Goal: Task Accomplishment & Management: Manage account settings

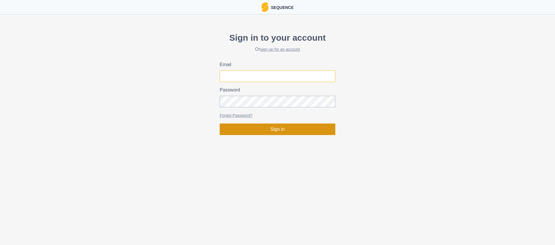
type input "[PERSON_NAME][EMAIL_ADDRESS][DOMAIN_NAME]"
click at [273, 128] on button "Sign in" at bounding box center [278, 130] width 116 height 12
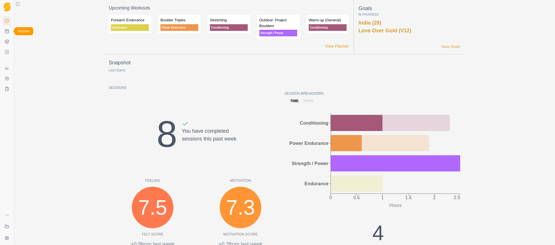
click at [7, 33] on icon at bounding box center [7, 31] width 5 height 5
select select "month"
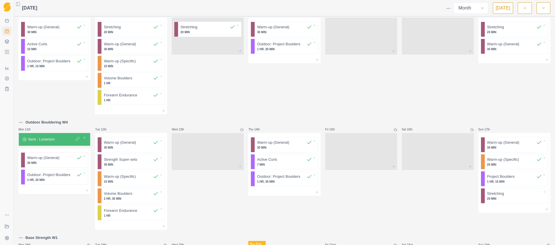
scroll to position [337, 0]
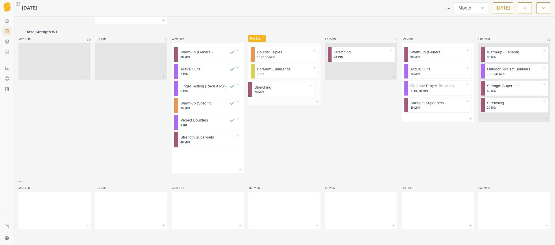
drag, startPoint x: 198, startPoint y: 159, endPoint x: 275, endPoint y: 91, distance: 102.6
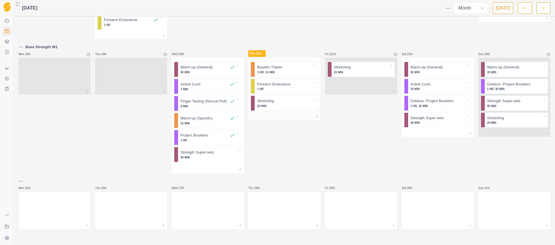
scroll to position [320, 0]
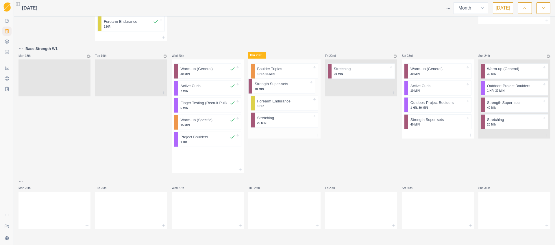
drag, startPoint x: 256, startPoint y: 143, endPoint x: 272, endPoint y: 86, distance: 59.2
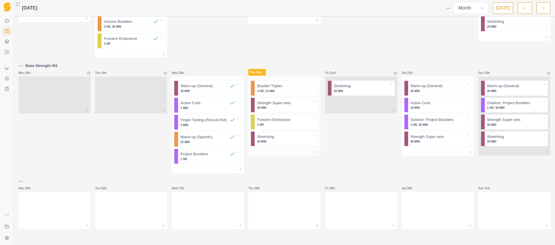
scroll to position [303, 0]
click at [315, 152] on icon at bounding box center [317, 152] width 5 height 5
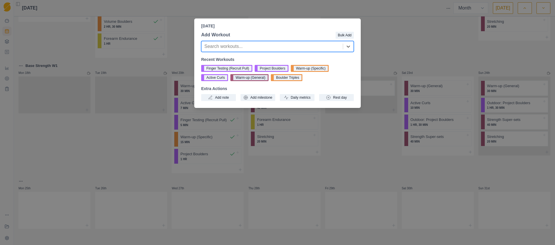
click at [248, 77] on button "Warm-up (General)" at bounding box center [249, 77] width 38 height 7
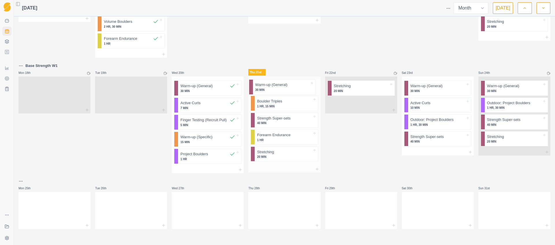
drag, startPoint x: 271, startPoint y: 155, endPoint x: 271, endPoint y: 85, distance: 70.8
click at [271, 85] on div "Boulder Triples 1 HR, 15 MIN Strength Super-sets 40 MIN Forearm Endurance 1 HR …" at bounding box center [284, 121] width 72 height 89
click at [316, 169] on icon at bounding box center [317, 169] width 5 height 5
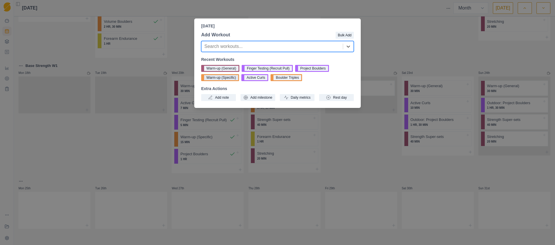
click at [228, 77] on button "Warm-up (Specific)" at bounding box center [220, 77] width 38 height 7
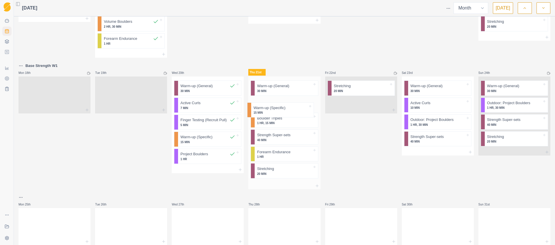
drag, startPoint x: 277, startPoint y: 173, endPoint x: 278, endPoint y: 102, distance: 71.4
click at [278, 102] on div "Warm-up (General) 30 MIN Boulder Triples 1 HR, 15 MIN Strength Super-sets 40 MI…" at bounding box center [284, 130] width 72 height 106
click at [547, 72] on icon at bounding box center [548, 73] width 3 height 3
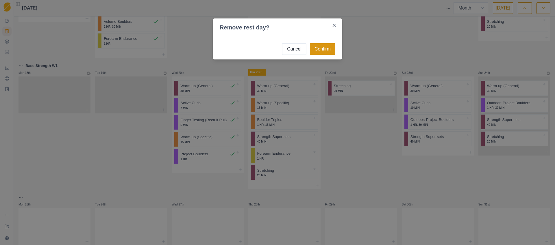
click at [329, 49] on button "Confirm" at bounding box center [322, 49] width 25 height 12
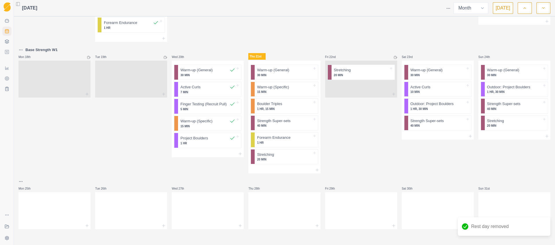
scroll to position [320, 0]
click at [87, 227] on icon at bounding box center [87, 225] width 5 height 5
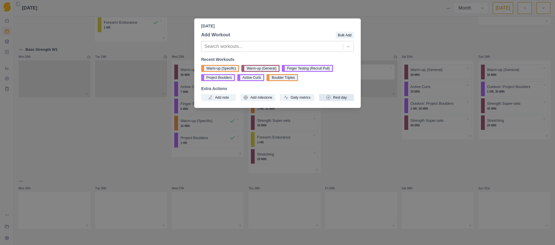
click at [339, 98] on button "Rest day" at bounding box center [336, 97] width 35 height 7
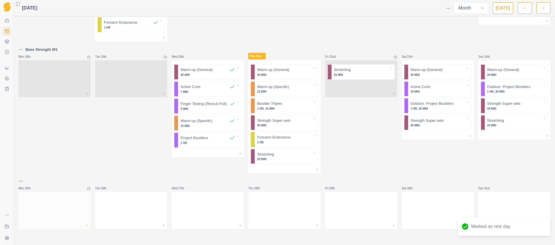
click at [87, 227] on icon at bounding box center [87, 225] width 5 height 5
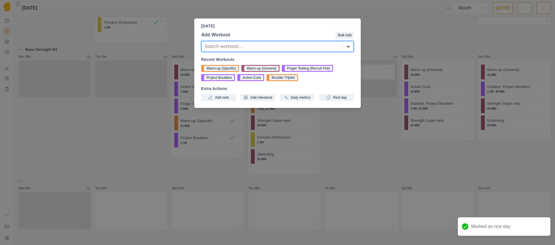
click at [347, 44] on icon at bounding box center [348, 47] width 6 height 6
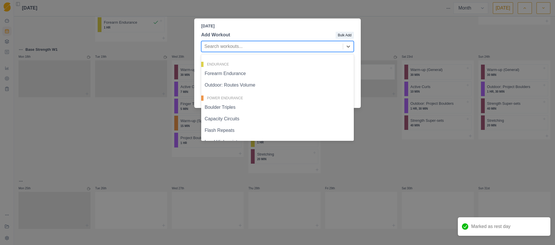
scroll to position [48, 0]
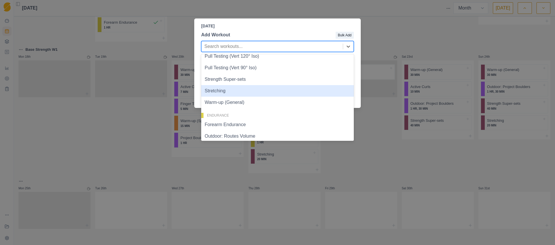
click at [227, 90] on div "Stretching" at bounding box center [277, 91] width 153 height 12
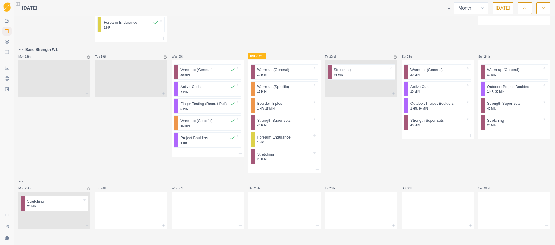
click at [21, 181] on html "Sequence Dashboard Planner Workouts Plans Performance Metrics Goals Tests Coach…" at bounding box center [277, 122] width 555 height 245
click at [41, 132] on div "Add a week label" at bounding box center [47, 129] width 55 height 9
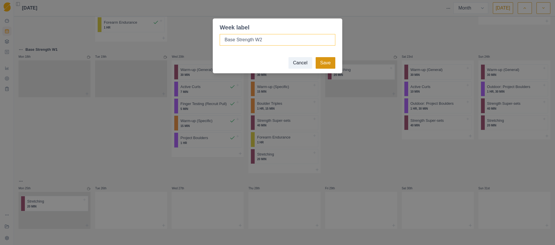
type input "Base Strength W2"
click at [331, 62] on button "Save" at bounding box center [326, 63] width 20 height 12
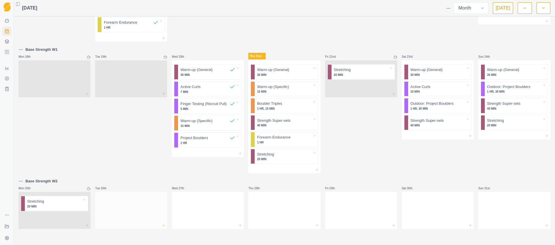
click at [164, 227] on line at bounding box center [164, 225] width 0 height 3
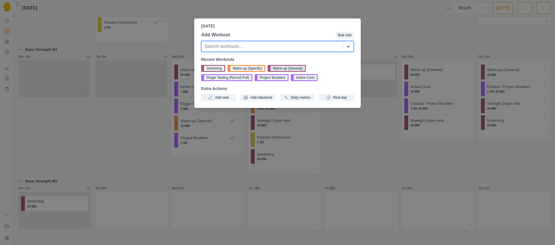
click at [288, 67] on button "Warm-up (General)" at bounding box center [287, 68] width 38 height 7
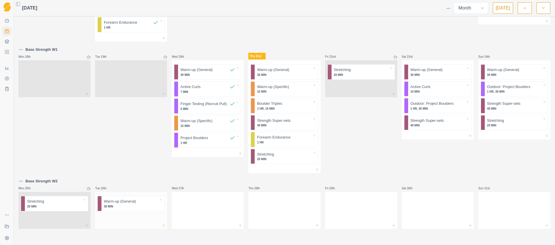
click at [164, 225] on line at bounding box center [164, 225] width 0 height 3
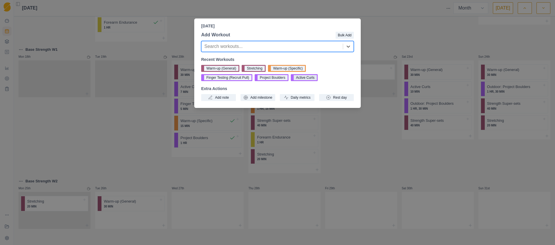
click at [316, 79] on button "Active Curls" at bounding box center [304, 77] width 27 height 7
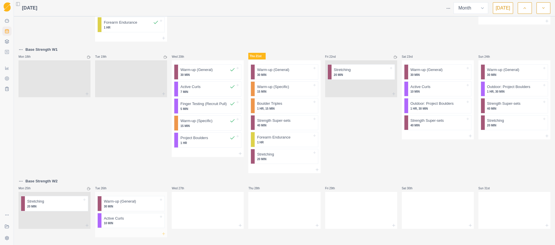
click at [163, 233] on icon at bounding box center [163, 234] width 5 height 5
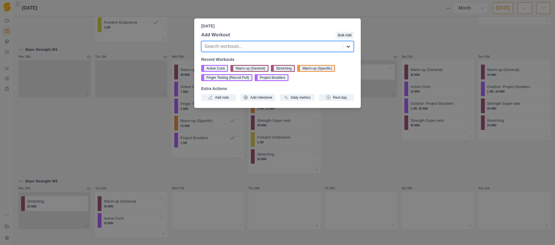
click at [348, 45] on icon at bounding box center [348, 47] width 6 height 6
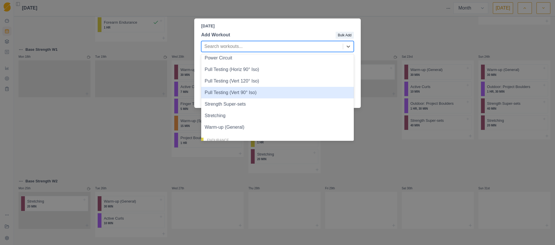
scroll to position [29, 0]
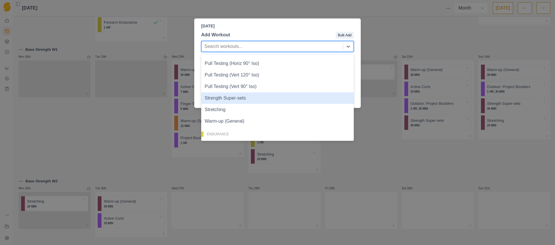
click at [224, 99] on div "Strength Super-sets" at bounding box center [277, 98] width 153 height 12
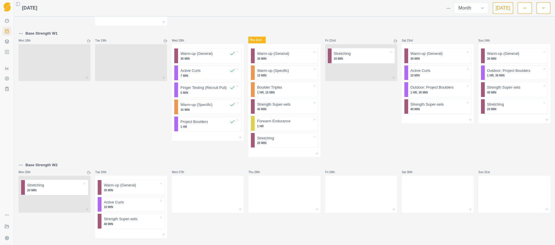
scroll to position [345, 0]
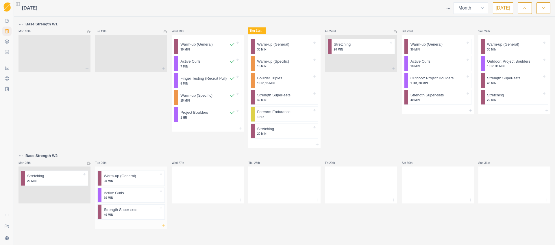
click at [162, 226] on icon at bounding box center [163, 225] width 5 height 5
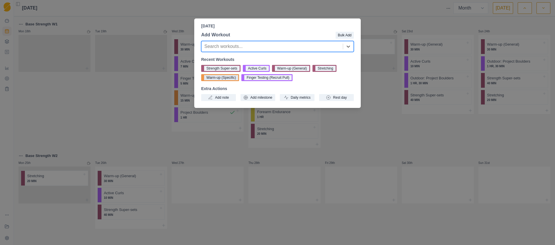
click at [226, 77] on button "Warm-up (Specific)" at bounding box center [220, 77] width 38 height 7
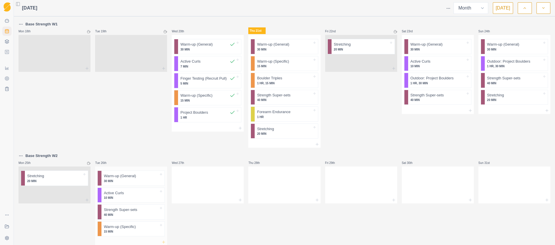
click at [163, 241] on icon at bounding box center [163, 242] width 5 height 5
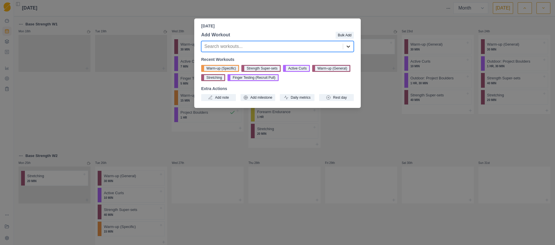
click at [347, 45] on icon at bounding box center [348, 47] width 6 height 6
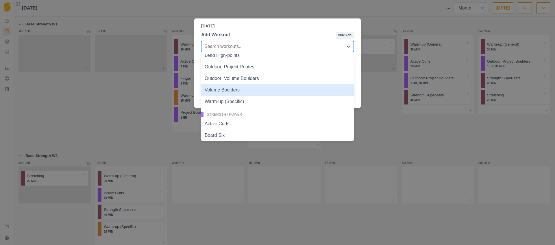
scroll to position [189, 0]
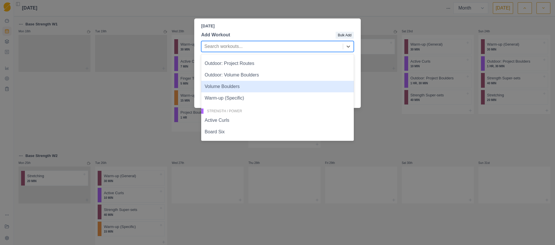
click at [230, 86] on div "Volume Boulders" at bounding box center [277, 87] width 153 height 12
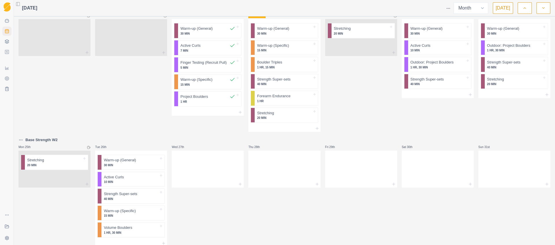
scroll to position [379, 0]
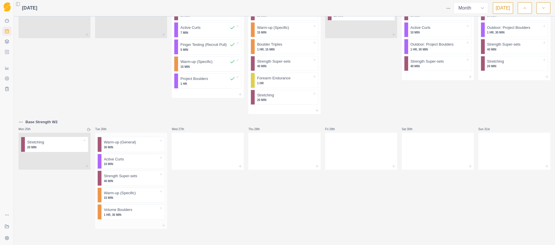
click at [162, 226] on icon at bounding box center [163, 225] width 5 height 5
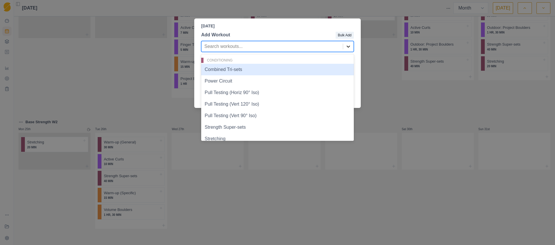
click at [344, 45] on div at bounding box center [348, 46] width 10 height 10
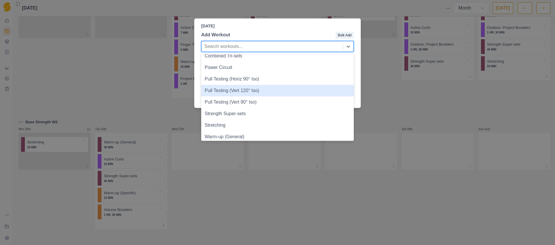
scroll to position [86, 0]
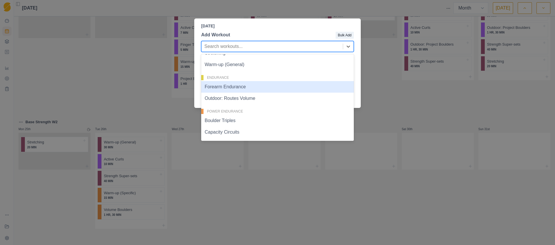
click at [246, 91] on div "Forearm Endurance" at bounding box center [277, 87] width 153 height 12
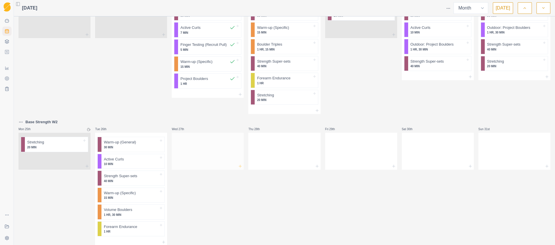
click at [238, 166] on icon at bounding box center [240, 166] width 5 height 5
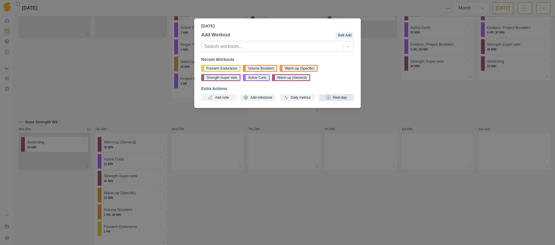
click at [336, 96] on button "Rest day" at bounding box center [336, 97] width 35 height 7
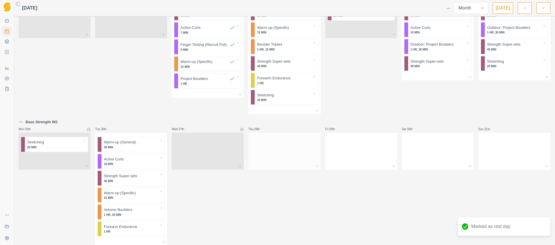
click at [315, 167] on icon at bounding box center [317, 166] width 5 height 5
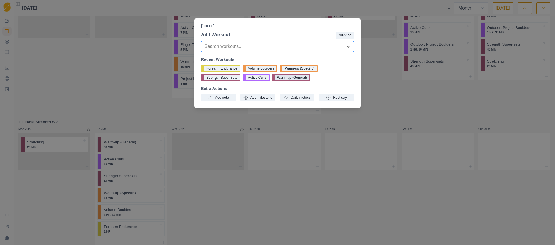
click at [294, 80] on button "Warm-up (General)" at bounding box center [291, 77] width 38 height 7
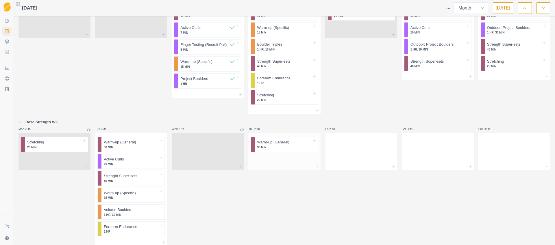
click at [315, 168] on icon at bounding box center [317, 166] width 5 height 5
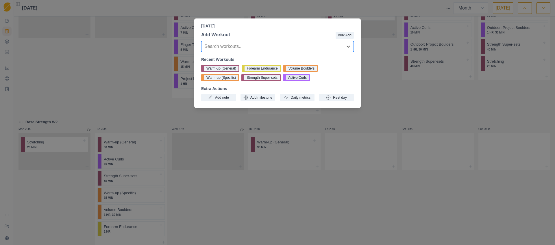
click at [303, 79] on button "Active Curls" at bounding box center [296, 77] width 27 height 7
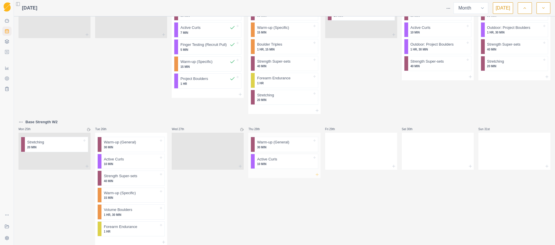
click at [315, 175] on icon at bounding box center [317, 175] width 5 height 5
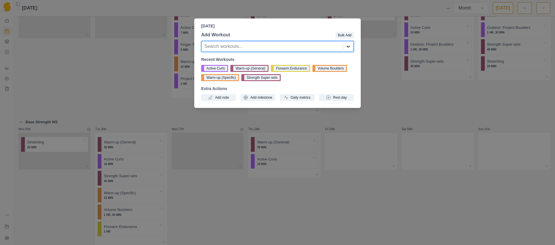
click at [347, 46] on icon at bounding box center [348, 47] width 6 height 6
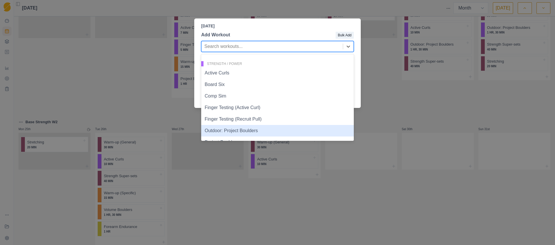
scroll to position [247, 0]
click at [232, 132] on div "Project Boulders" at bounding box center [277, 132] width 153 height 12
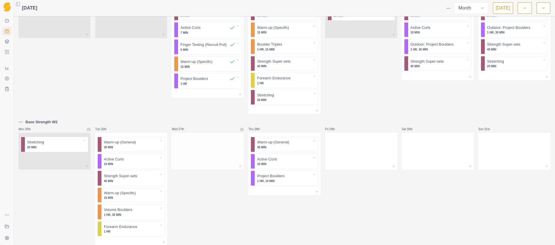
click at [239, 167] on icon at bounding box center [240, 166] width 5 height 5
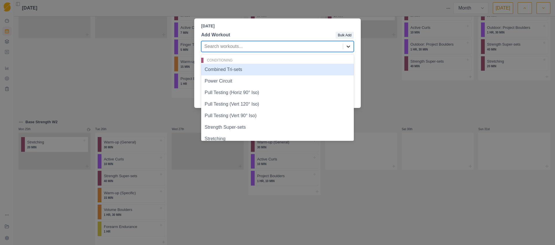
click at [347, 44] on icon at bounding box center [348, 47] width 6 height 6
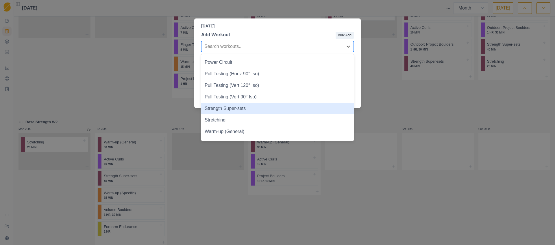
scroll to position [48, 0]
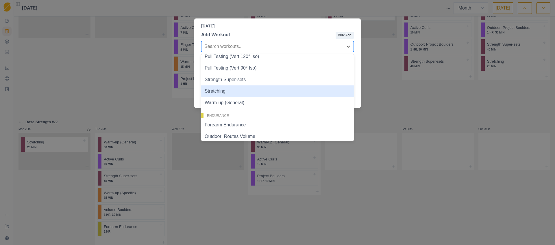
click at [228, 92] on div "Stretching" at bounding box center [277, 92] width 153 height 12
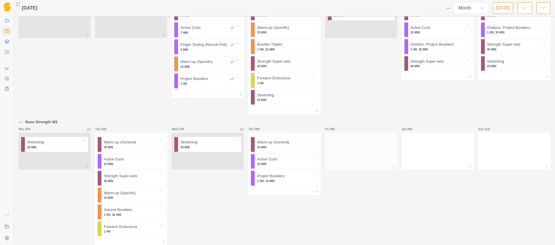
click at [391, 166] on icon at bounding box center [393, 166] width 5 height 5
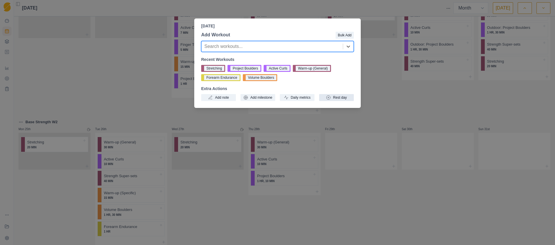
click at [337, 97] on button "Rest day" at bounding box center [336, 97] width 35 height 7
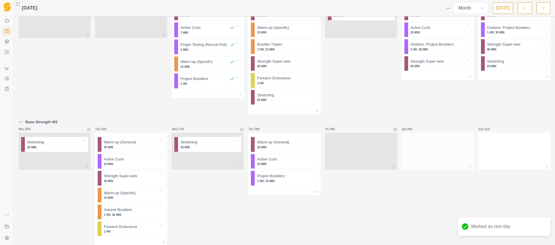
click at [468, 167] on icon at bounding box center [470, 166] width 5 height 5
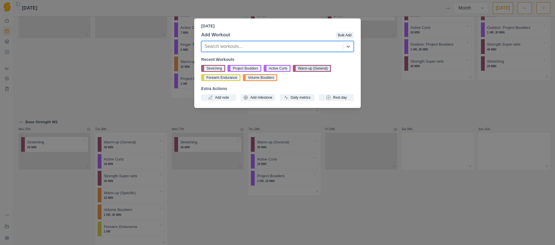
click at [314, 67] on button "Warm-up (General)" at bounding box center [312, 68] width 38 height 7
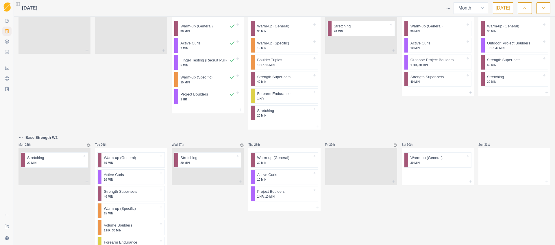
scroll to position [335, 0]
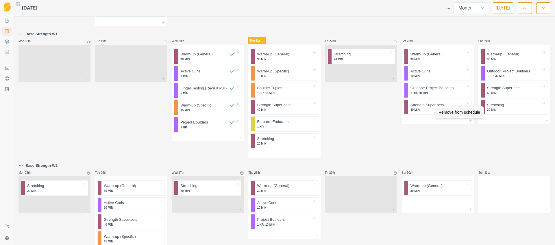
click at [444, 114] on div "Remove from schedule" at bounding box center [459, 112] width 46 height 9
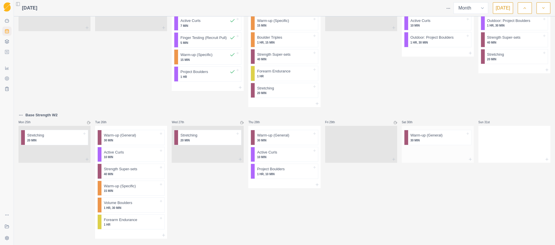
scroll to position [396, 0]
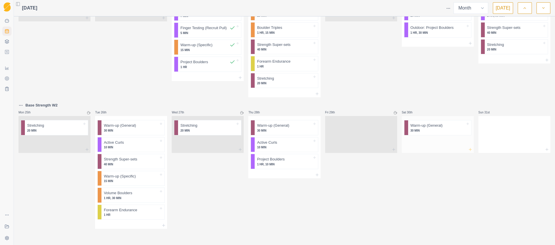
click at [468, 150] on icon at bounding box center [470, 149] width 5 height 5
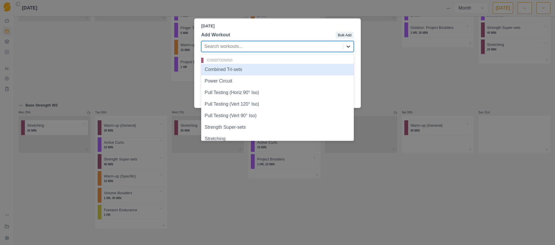
click at [350, 47] on icon at bounding box center [348, 47] width 6 height 6
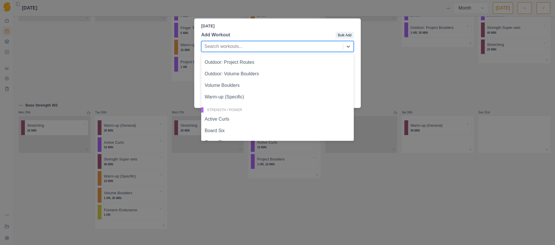
scroll to position [247, 0]
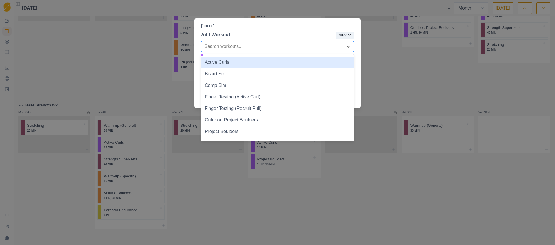
click at [218, 63] on div "Active Curls" at bounding box center [277, 63] width 153 height 12
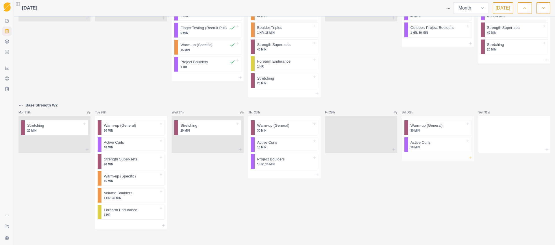
click at [468, 159] on icon at bounding box center [470, 158] width 5 height 5
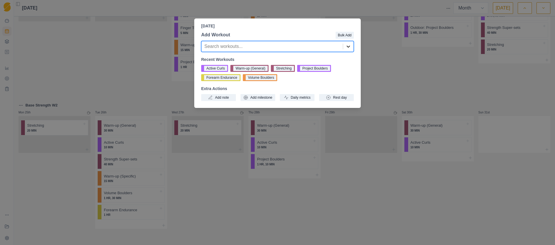
click at [346, 46] on icon at bounding box center [348, 47] width 6 height 6
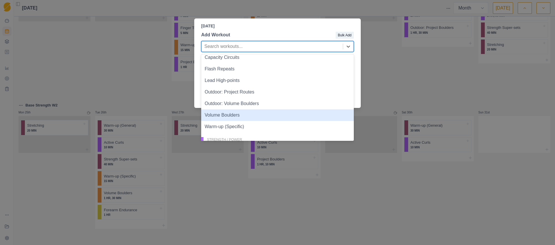
scroll to position [168, 0]
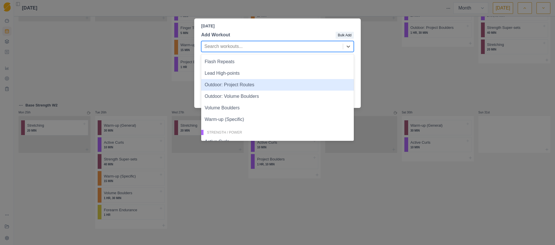
click at [246, 86] on div "Outdoor: Project Routes" at bounding box center [277, 85] width 153 height 12
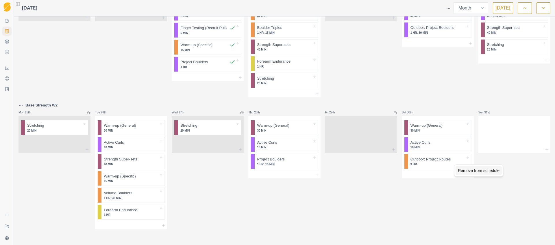
click at [464, 172] on div "Remove from schedule" at bounding box center [478, 170] width 46 height 9
click at [468, 158] on icon at bounding box center [470, 158] width 5 height 5
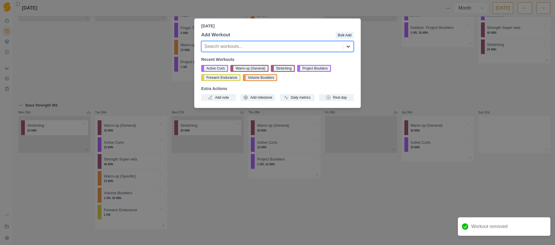
click at [347, 45] on icon at bounding box center [348, 47] width 6 height 6
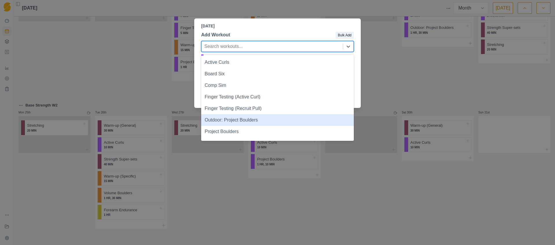
scroll to position [247, 0]
click at [254, 120] on div "Outdoor: Project Boulders" at bounding box center [277, 120] width 153 height 12
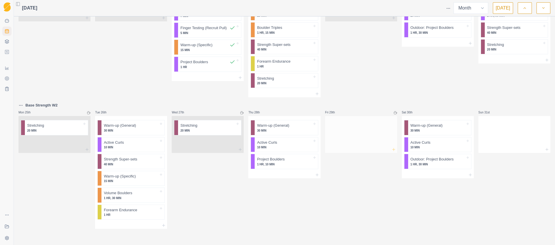
click at [391, 150] on icon at bounding box center [393, 149] width 5 height 5
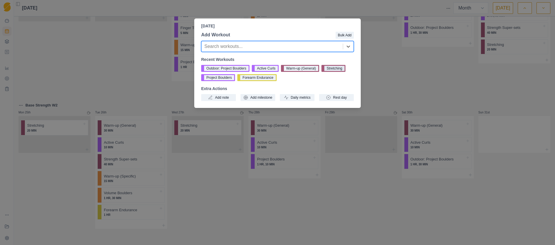
click at [335, 68] on button "Stretching" at bounding box center [333, 68] width 24 height 7
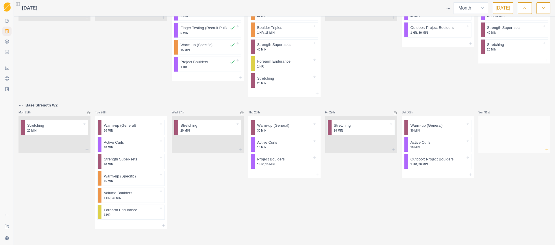
click at [544, 150] on icon at bounding box center [546, 149] width 5 height 5
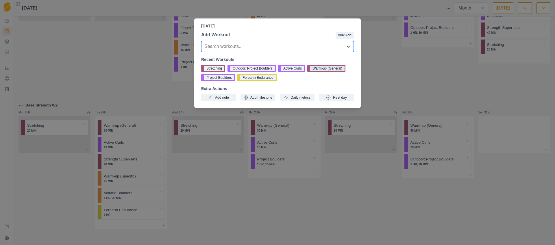
click at [331, 68] on button "Warm-up (General)" at bounding box center [326, 68] width 38 height 7
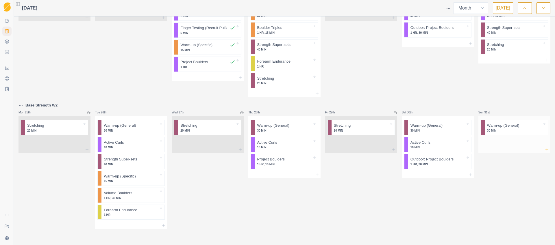
click at [544, 150] on icon at bounding box center [546, 149] width 5 height 5
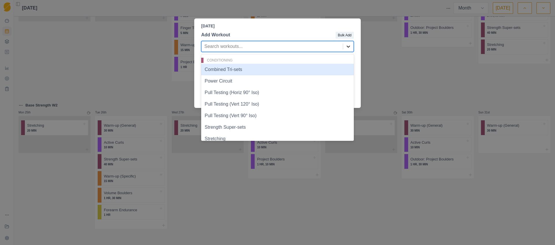
click at [350, 46] on icon at bounding box center [348, 47] width 6 height 6
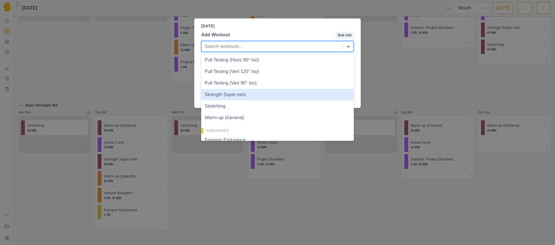
scroll to position [39, 0]
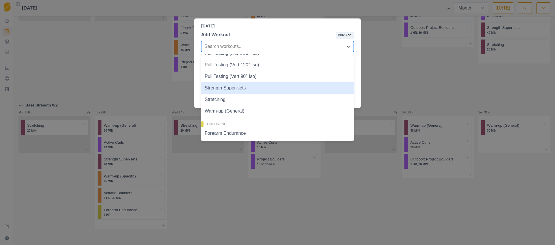
click at [251, 91] on div "Strength Super-sets" at bounding box center [277, 88] width 153 height 12
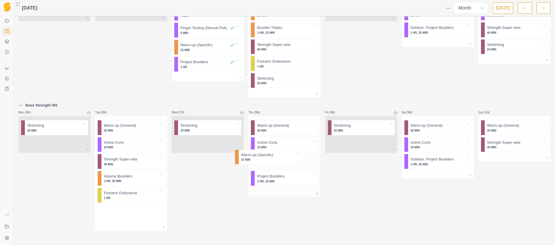
drag, startPoint x: 120, startPoint y: 179, endPoint x: 276, endPoint y: 157, distance: 157.5
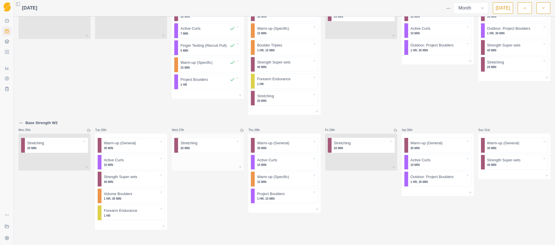
scroll to position [379, 0]
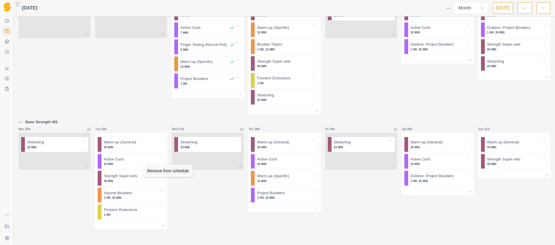
click at [154, 171] on div "Remove from schedule" at bounding box center [168, 170] width 46 height 9
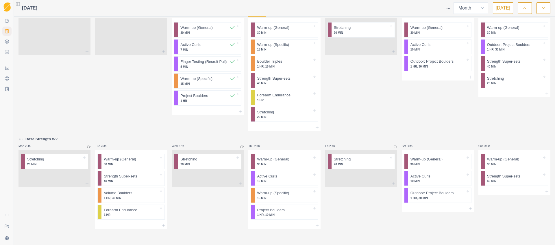
scroll to position [353, 0]
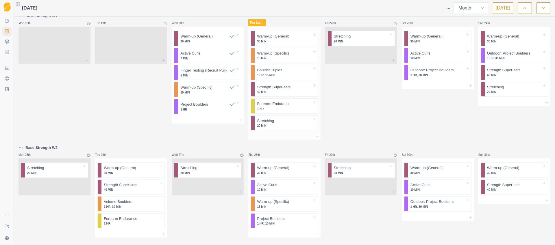
click at [276, 39] on p "30 MIN" at bounding box center [284, 41] width 55 height 4
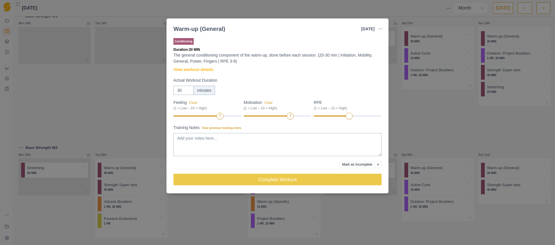
click at [286, 116] on div "7" at bounding box center [278, 116] width 68 height 4
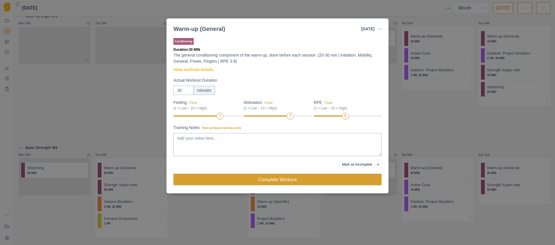
click at [297, 178] on button "Complete Workout" at bounding box center [277, 180] width 208 height 12
